Goal: Communication & Community: Answer question/provide support

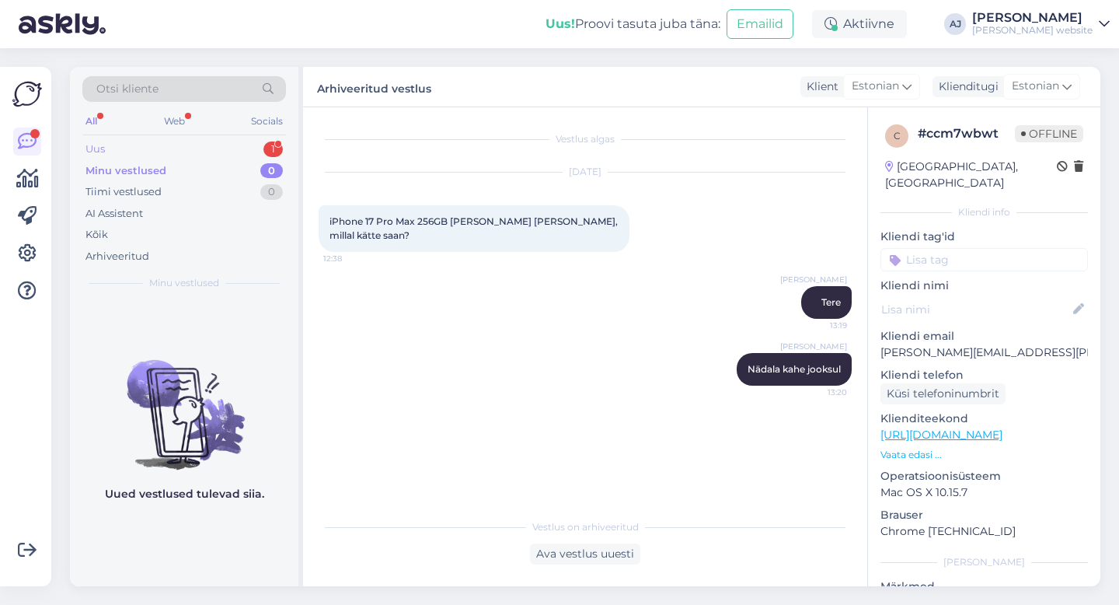
click at [103, 143] on div "Uus" at bounding box center [94, 149] width 19 height 16
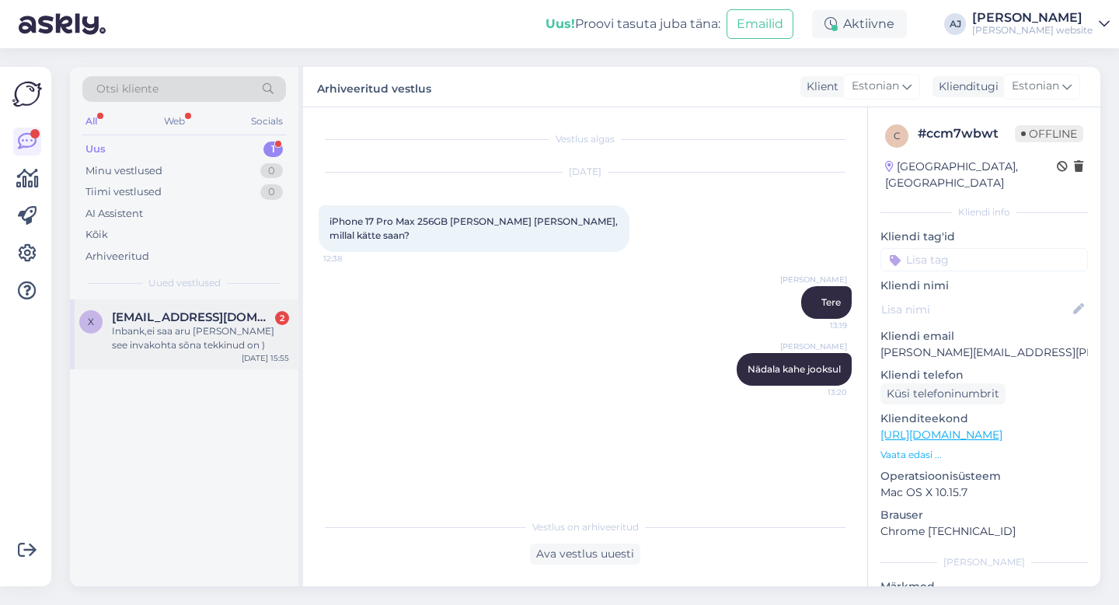
click at [176, 326] on div "Inbank,ei saa aru [PERSON_NAME] see invakohta sõna tekkinud on )" at bounding box center [200, 338] width 177 height 28
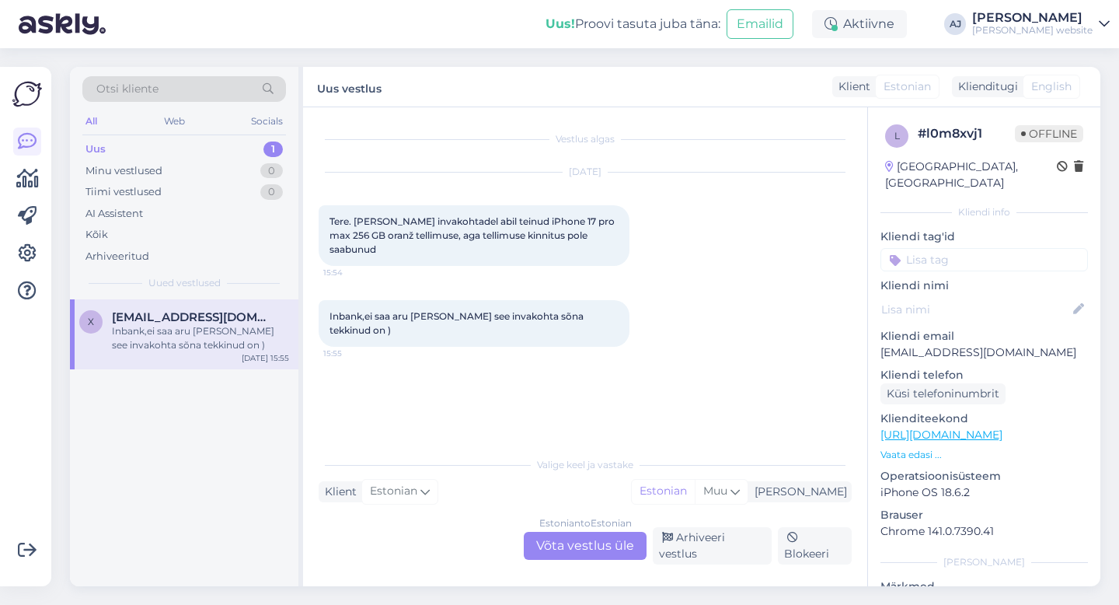
click at [579, 552] on div "Estonian to Estonian Võta vestlus üle" at bounding box center [585, 545] width 123 height 28
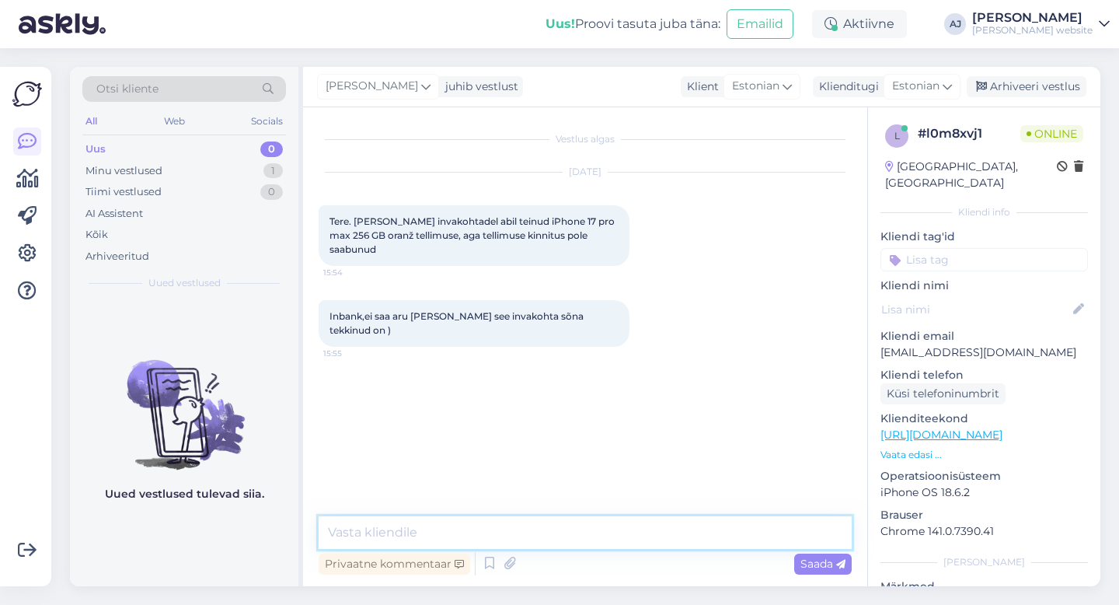
click at [408, 539] on textarea at bounding box center [585, 532] width 533 height 33
type textarea "t"
type textarea "Tere"
click at [803, 564] on span "Saada" at bounding box center [822, 563] width 45 height 14
click at [451, 527] on textarea at bounding box center [585, 532] width 533 height 33
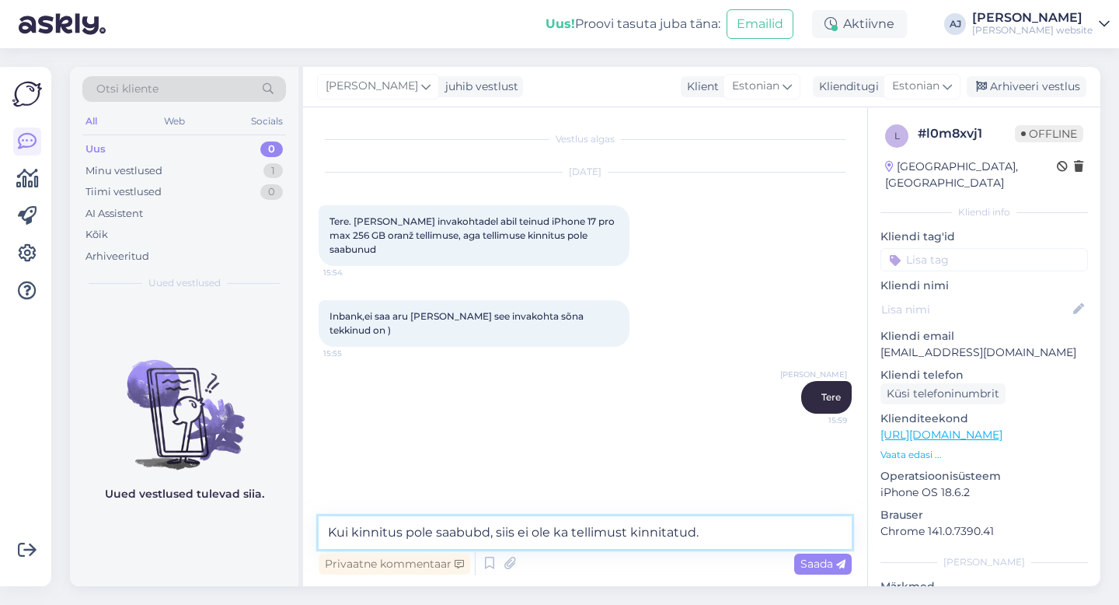
click at [716, 538] on textarea "Kui kinnitus pole saabubd, siis ei ole ka tellimust kinnitatud." at bounding box center [585, 532] width 533 height 33
type textarea "K"
click at [444, 530] on textarea "[PERSON_NAME] tellija email iaadress?" at bounding box center [585, 532] width 533 height 33
click at [456, 529] on textarea "[PERSON_NAME] tellija emaili iaadress?" at bounding box center [585, 532] width 533 height 33
type textarea "[PERSON_NAME] tellija emaili aadress?"
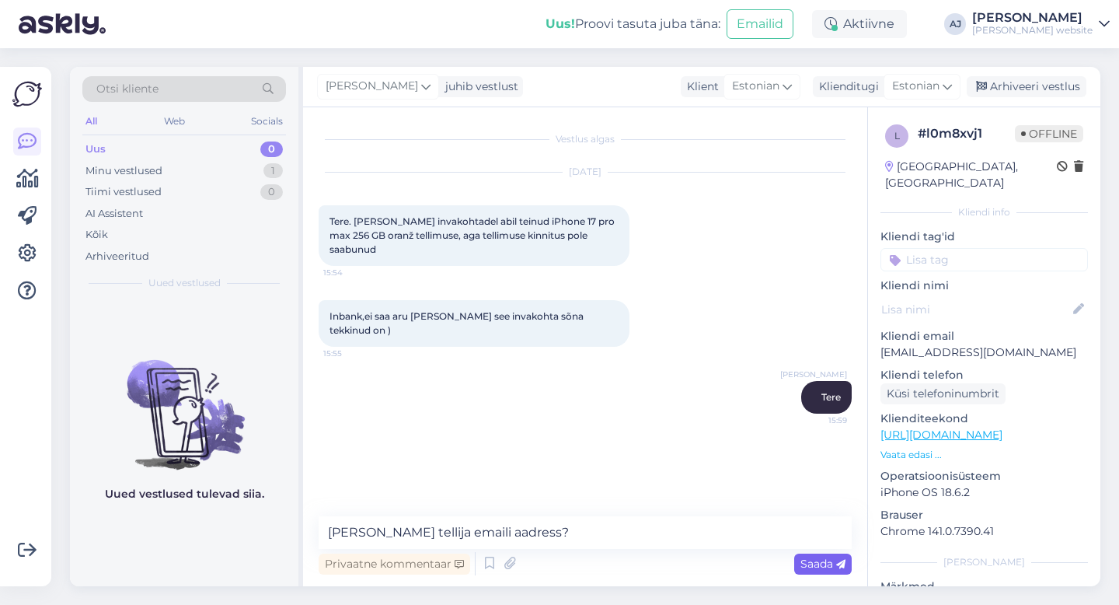
click at [826, 558] on span "Saada" at bounding box center [822, 563] width 45 height 14
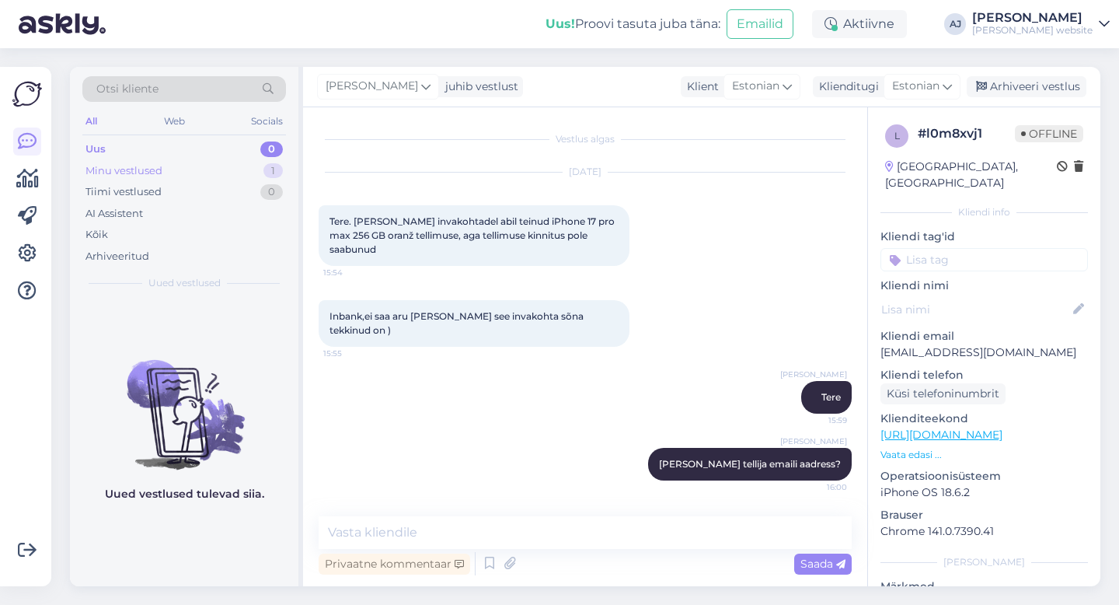
click at [123, 178] on div "Minu vestlused 1" at bounding box center [184, 171] width 204 height 22
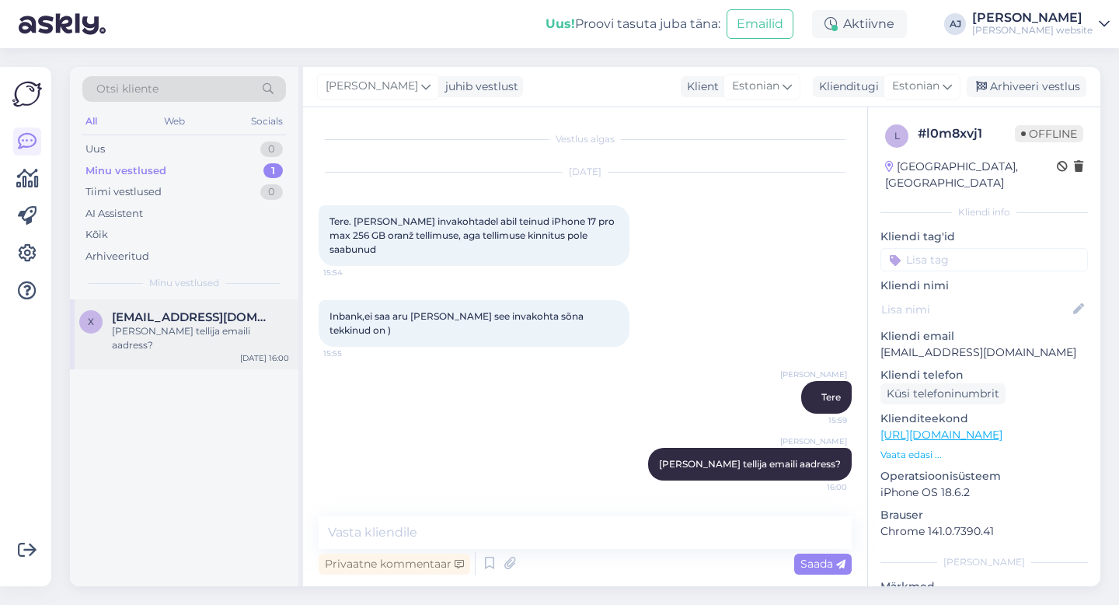
click at [162, 326] on div "[PERSON_NAME] tellija emaili aadress?" at bounding box center [200, 338] width 177 height 28
click at [1021, 89] on div "Arhiveeri vestlus" at bounding box center [1027, 86] width 120 height 21
